Goal: Use online tool/utility

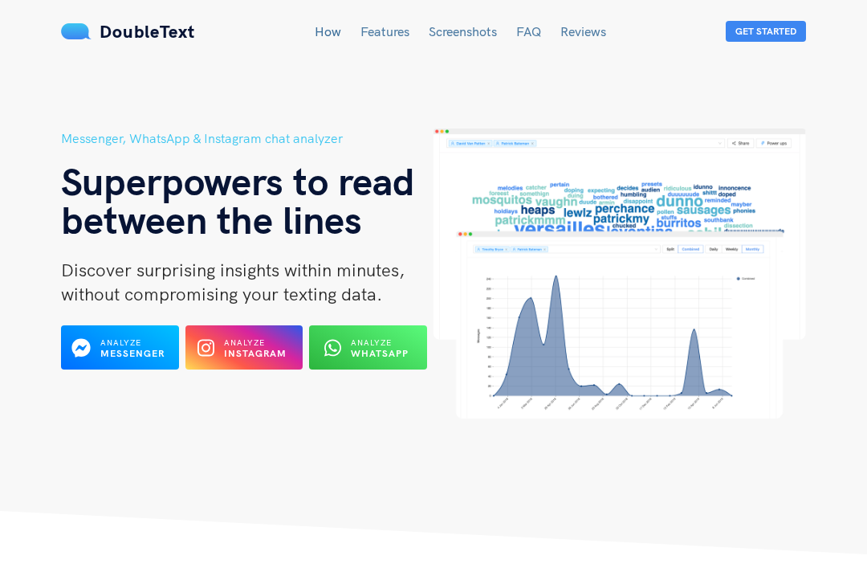
click at [84, 349] on icon at bounding box center [81, 348] width 18 height 18
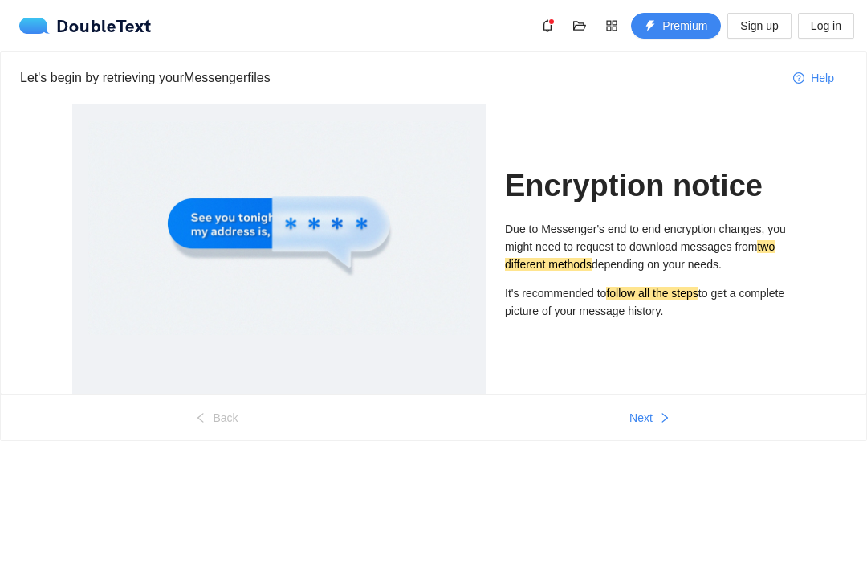
click at [75, 355] on div at bounding box center [279, 299] width 414 height 391
click at [655, 414] on button "Next" at bounding box center [650, 418] width 433 height 26
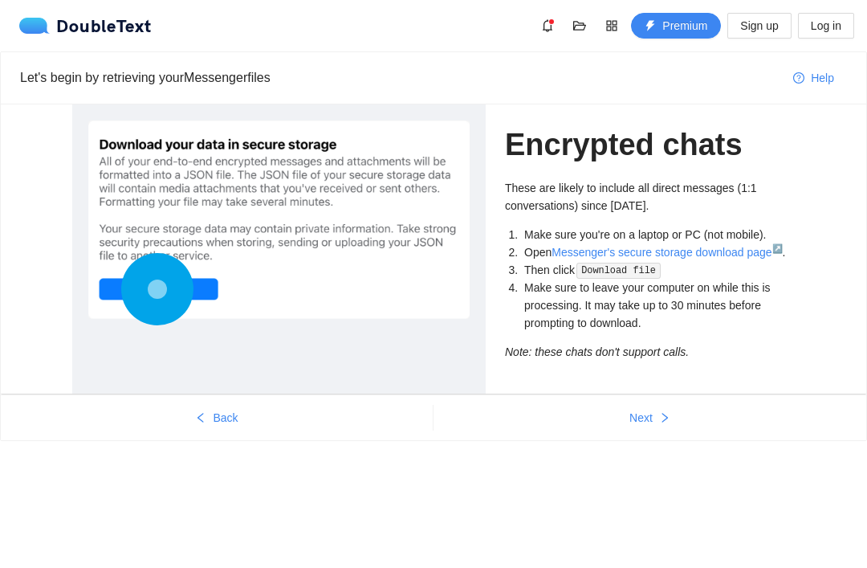
click at [661, 413] on icon "right" at bounding box center [664, 417] width 11 height 11
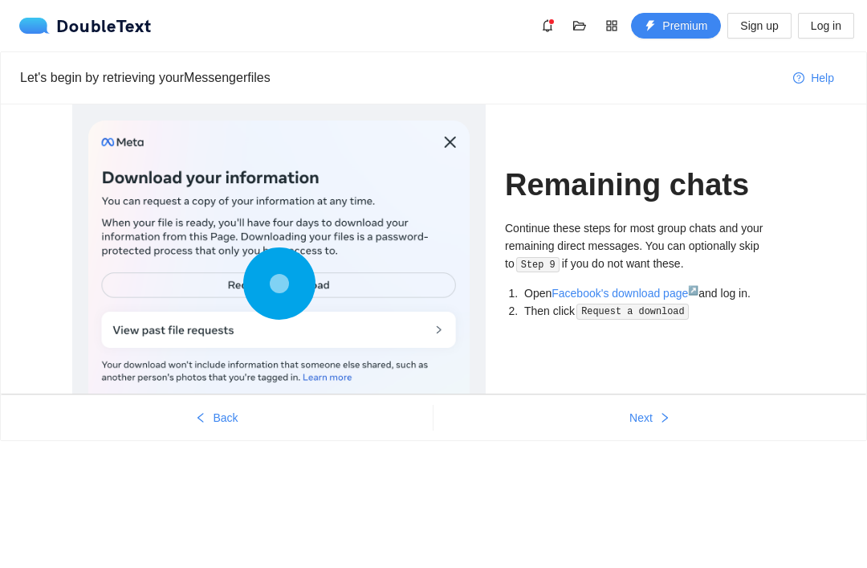
click at [660, 412] on icon "right" at bounding box center [664, 417] width 11 height 11
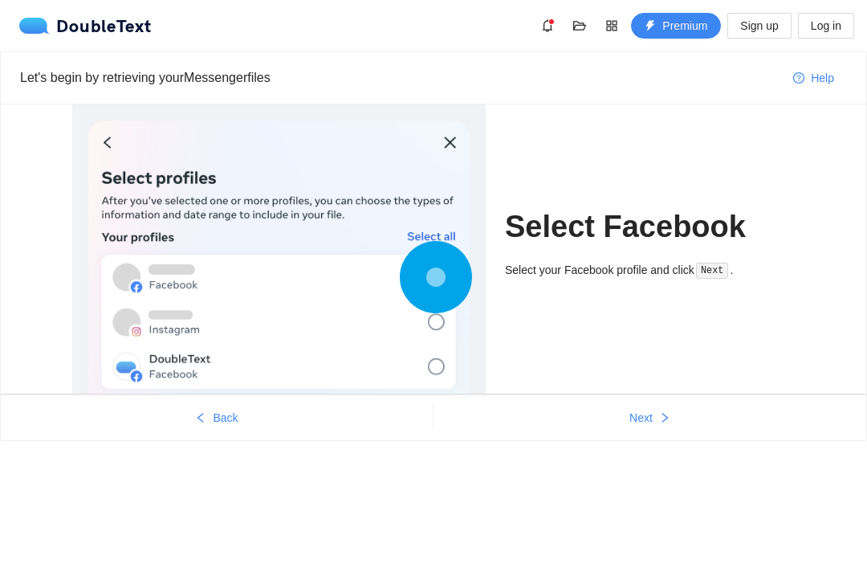
click at [654, 425] on button "Next" at bounding box center [650, 418] width 433 height 26
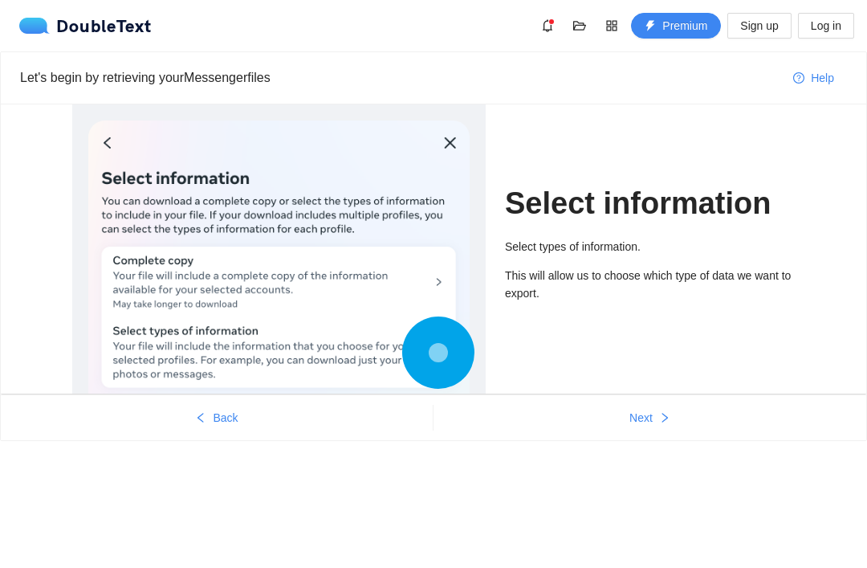
click at [655, 418] on button "Next" at bounding box center [650, 418] width 433 height 26
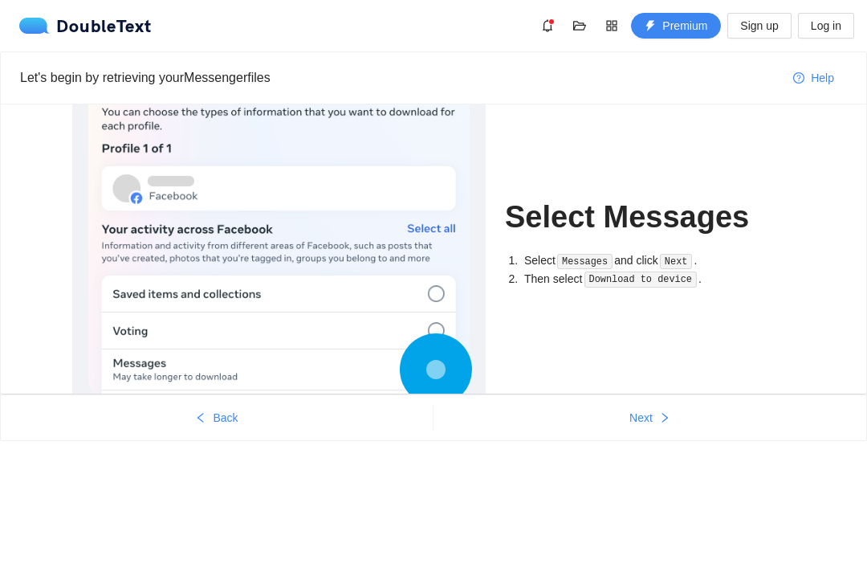
click at [654, 411] on button "Next" at bounding box center [650, 418] width 433 height 26
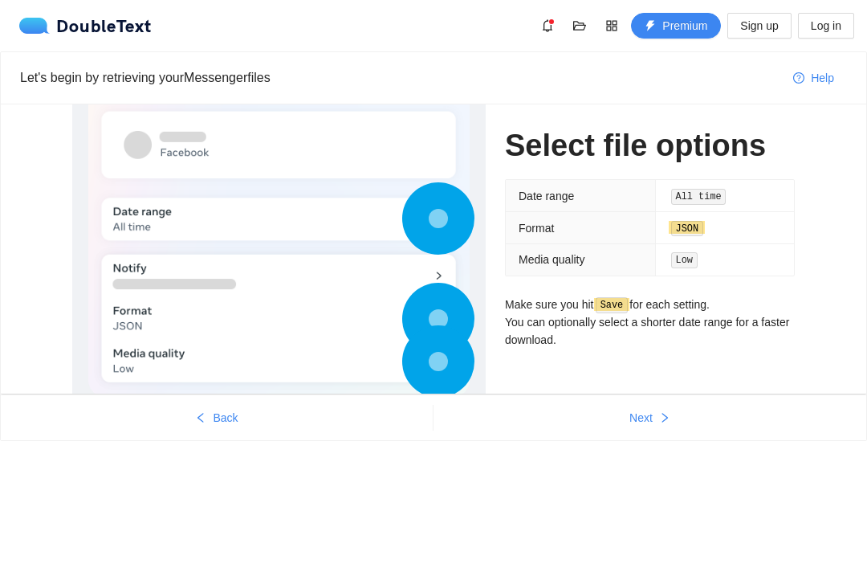
click at [654, 410] on button "Next" at bounding box center [650, 418] width 433 height 26
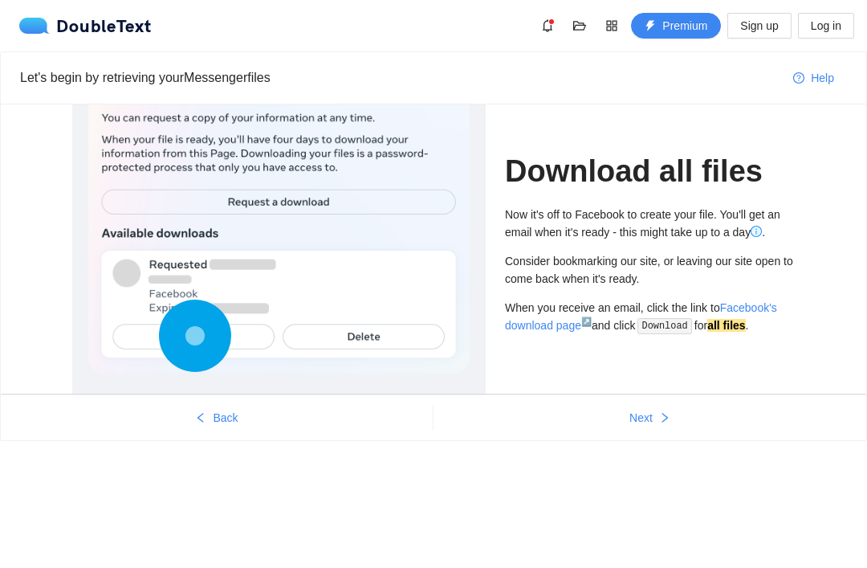
click at [655, 418] on button "Next" at bounding box center [650, 418] width 433 height 26
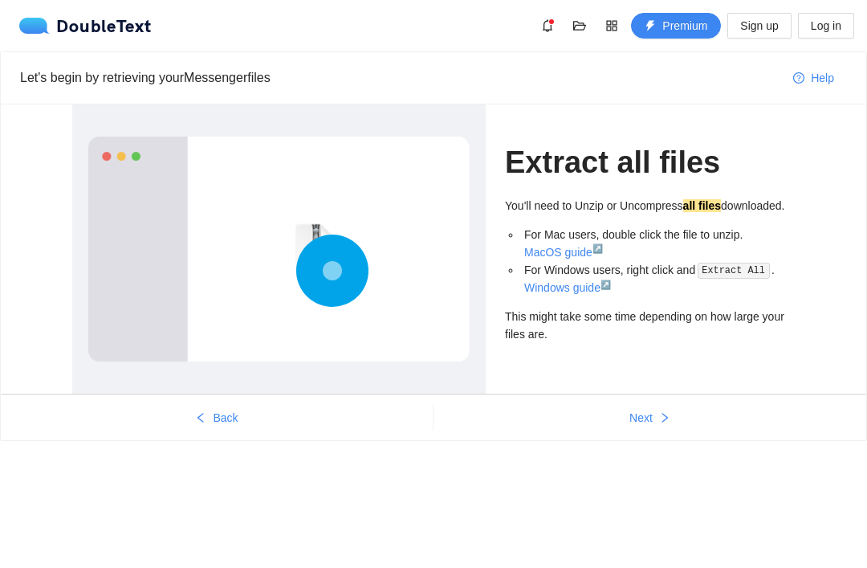
click at [655, 417] on button "Next" at bounding box center [650, 418] width 433 height 26
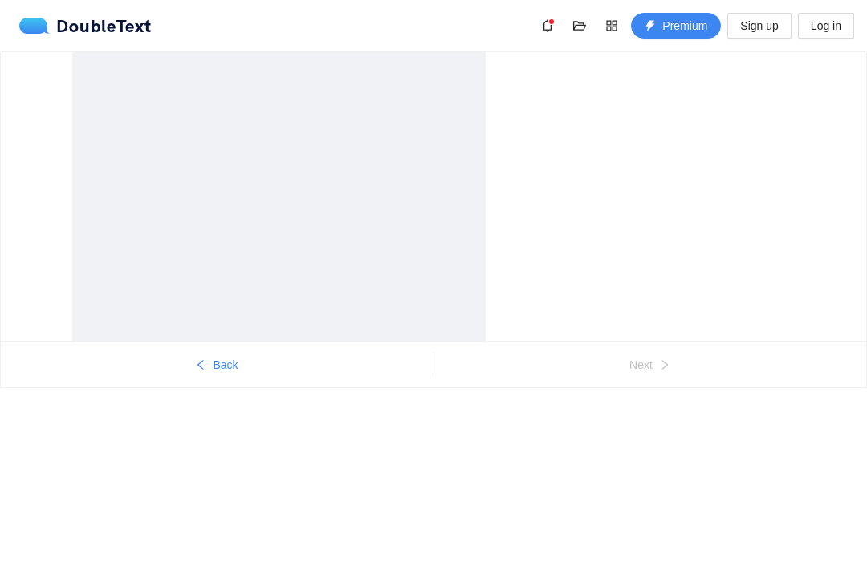
click at [655, 421] on div "Back Next" at bounding box center [433, 250] width 867 height 398
